Goal: Find specific page/section: Find specific page/section

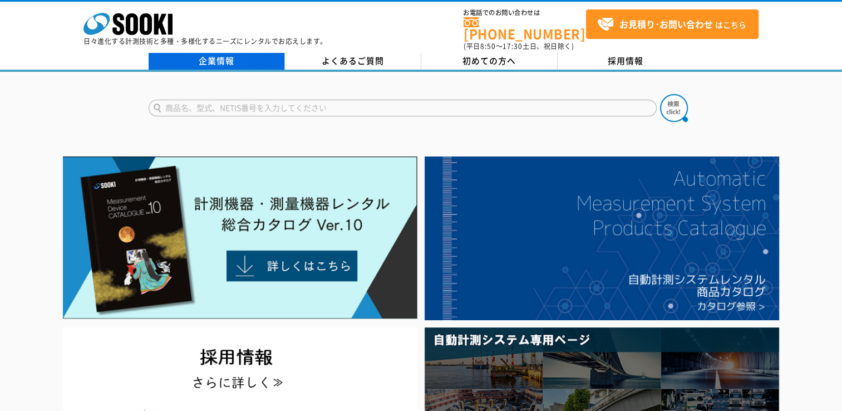
click at [220, 59] on link "企業情報" at bounding box center [217, 61] width 136 height 17
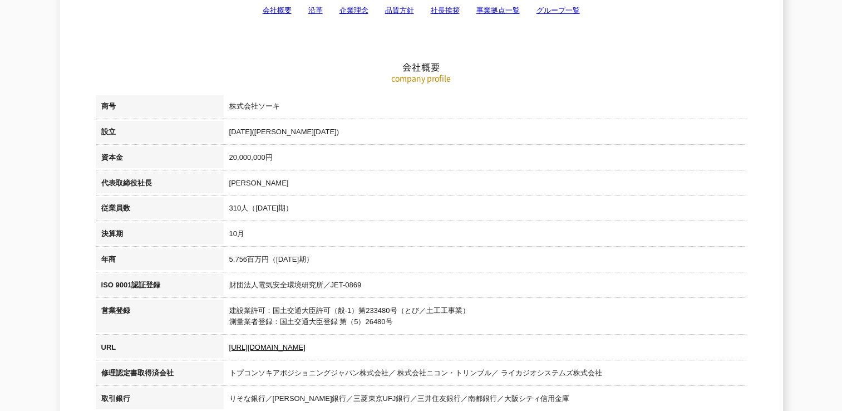
scroll to position [56, 0]
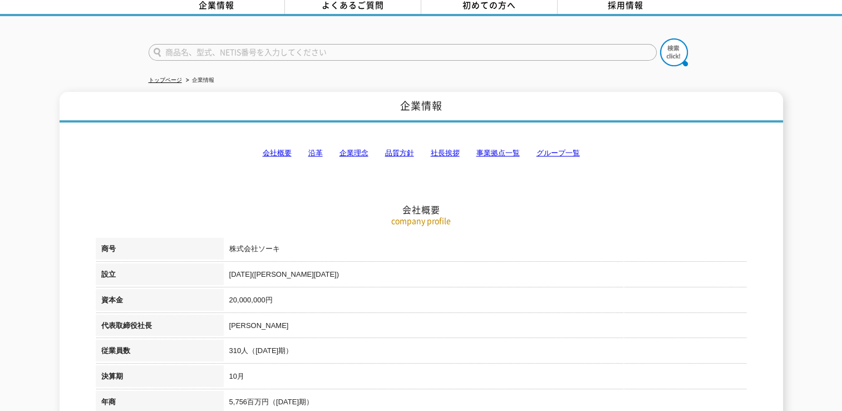
click at [505, 149] on link "事業拠点一覧" at bounding box center [497, 153] width 43 height 8
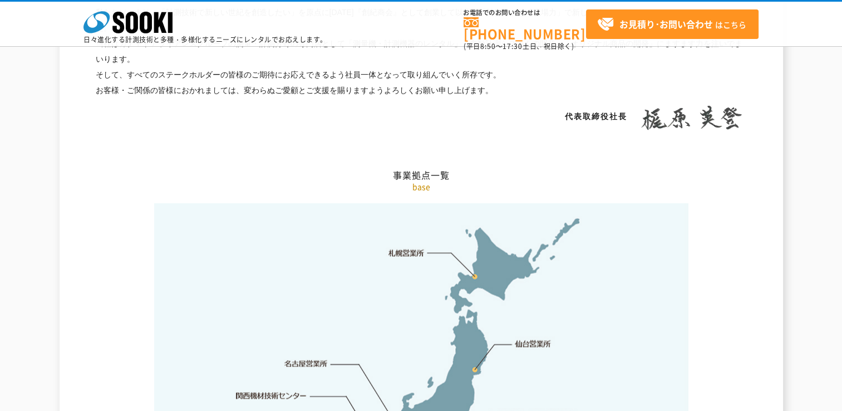
scroll to position [2233, 0]
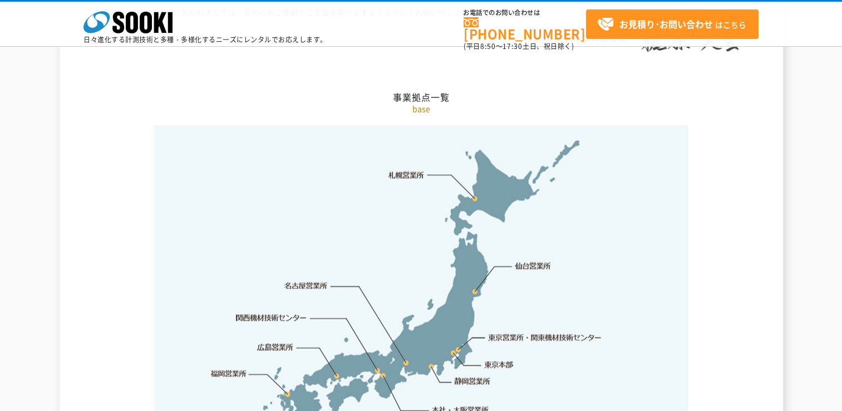
click at [514, 332] on link "東京営業所・関東機材技術センター" at bounding box center [546, 337] width 114 height 11
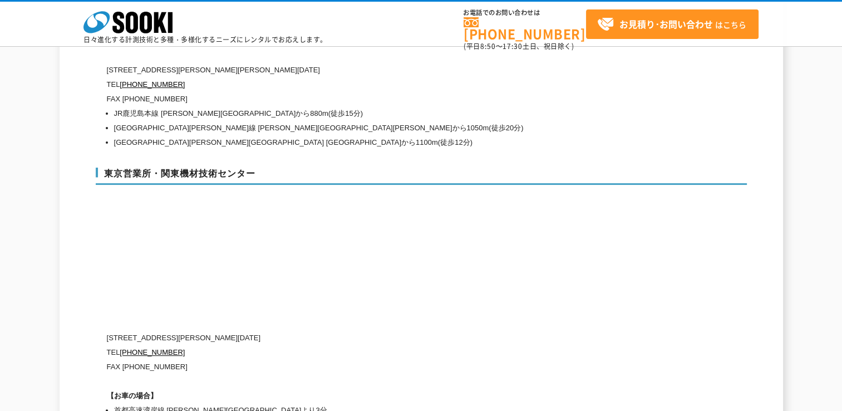
scroll to position [4586, 0]
